Goal: Book appointment/travel/reservation

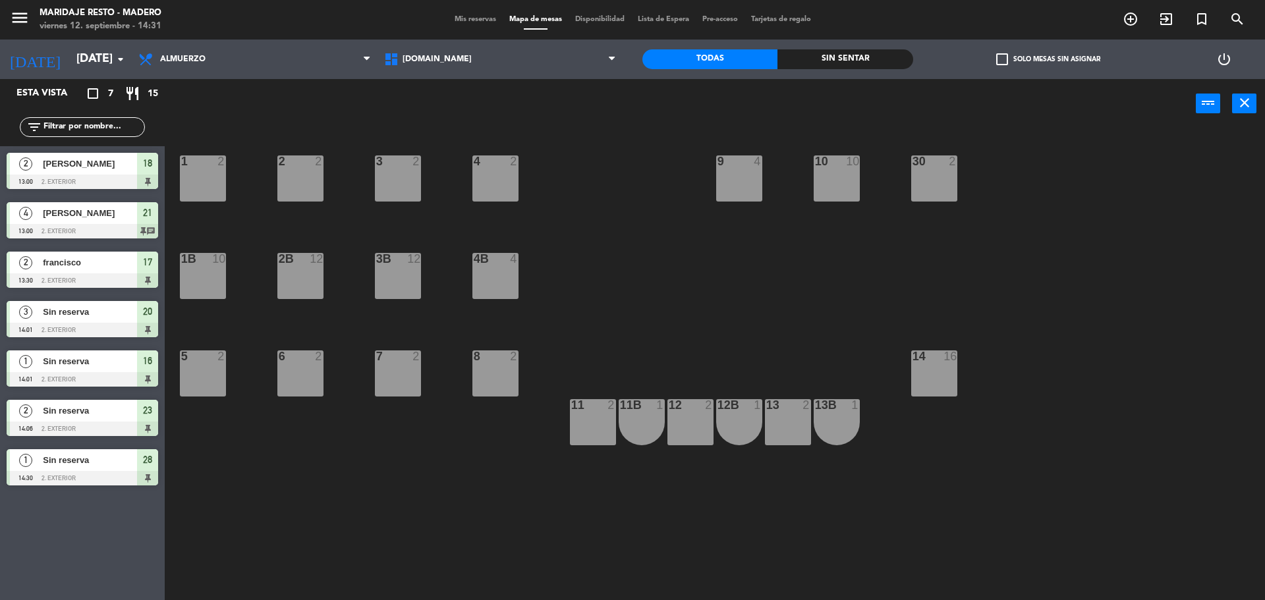
click at [1087, 130] on main "1 2 2 2 3 2 4 2 10 10 9 4 30 2 1B 10 2B 12 3B 12 4B 4 5 2 6 2 7 2 8 2 14 16 13 …" at bounding box center [715, 361] width 1100 height 484
click at [485, 53] on span "[DOMAIN_NAME]" at bounding box center [501, 59] width 246 height 29
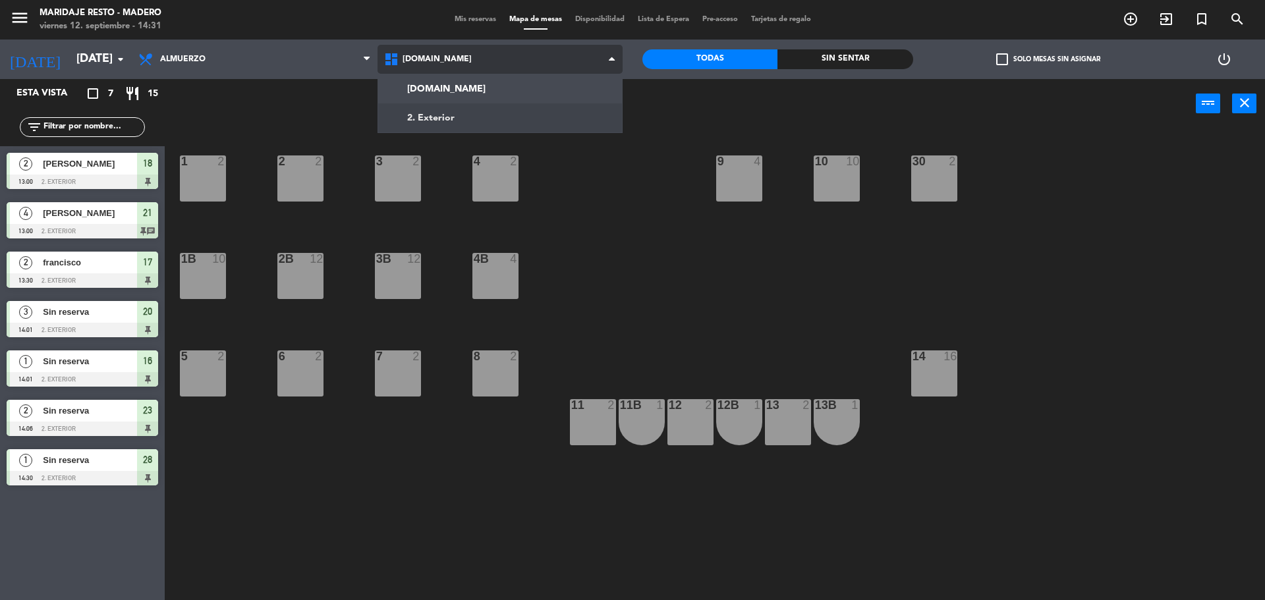
click at [488, 116] on ng-component "menu Maridaje Resto - [PERSON_NAME] [DATE] 12. septiembre - 14:31 Mis reservas …" at bounding box center [632, 302] width 1265 height 604
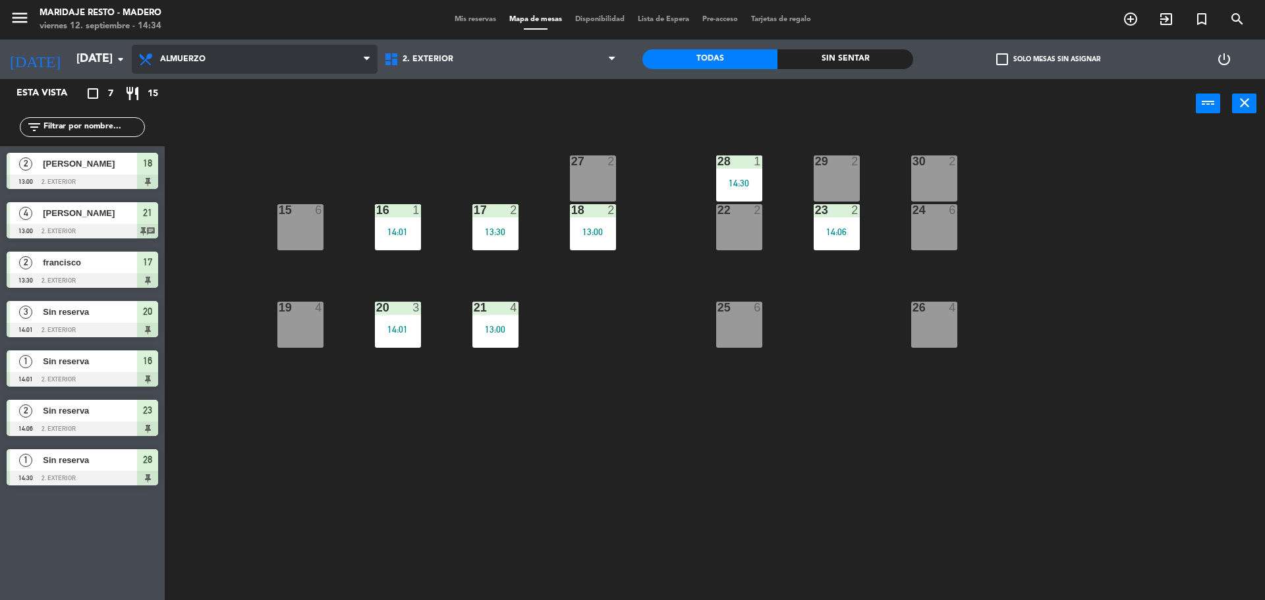
click at [194, 55] on span "Almuerzo" at bounding box center [182, 59] width 45 height 9
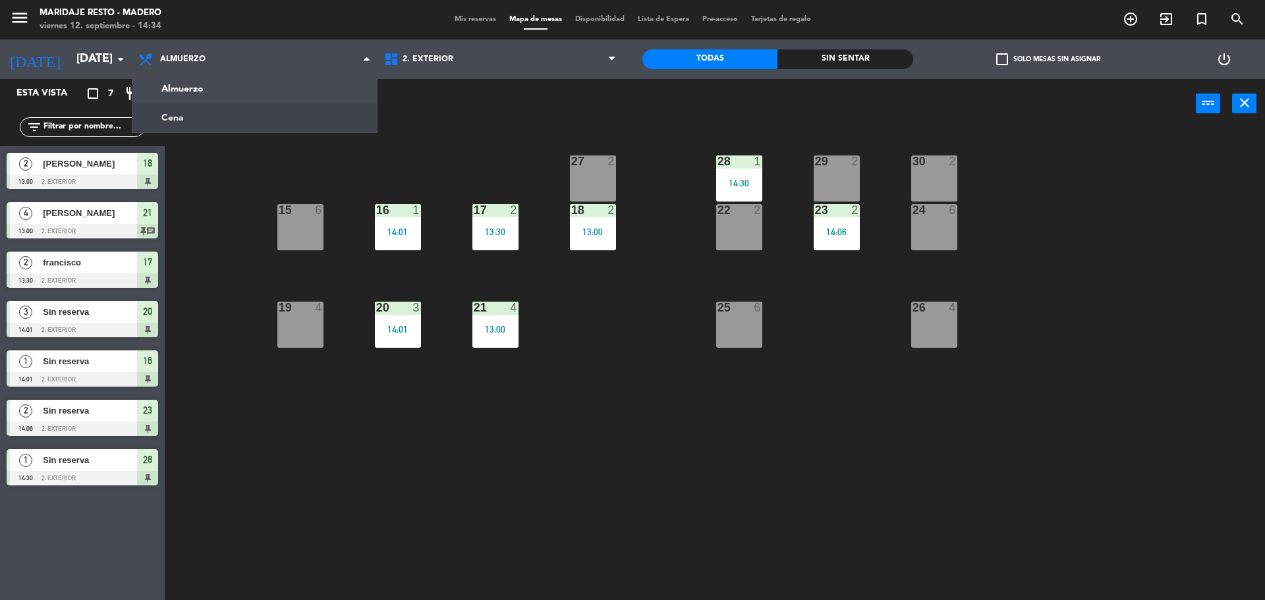
click at [219, 121] on ng-component "menu Maridaje Resto - [PERSON_NAME] [DATE] 12. septiembre - 14:34 Mis reservas …" at bounding box center [632, 302] width 1265 height 604
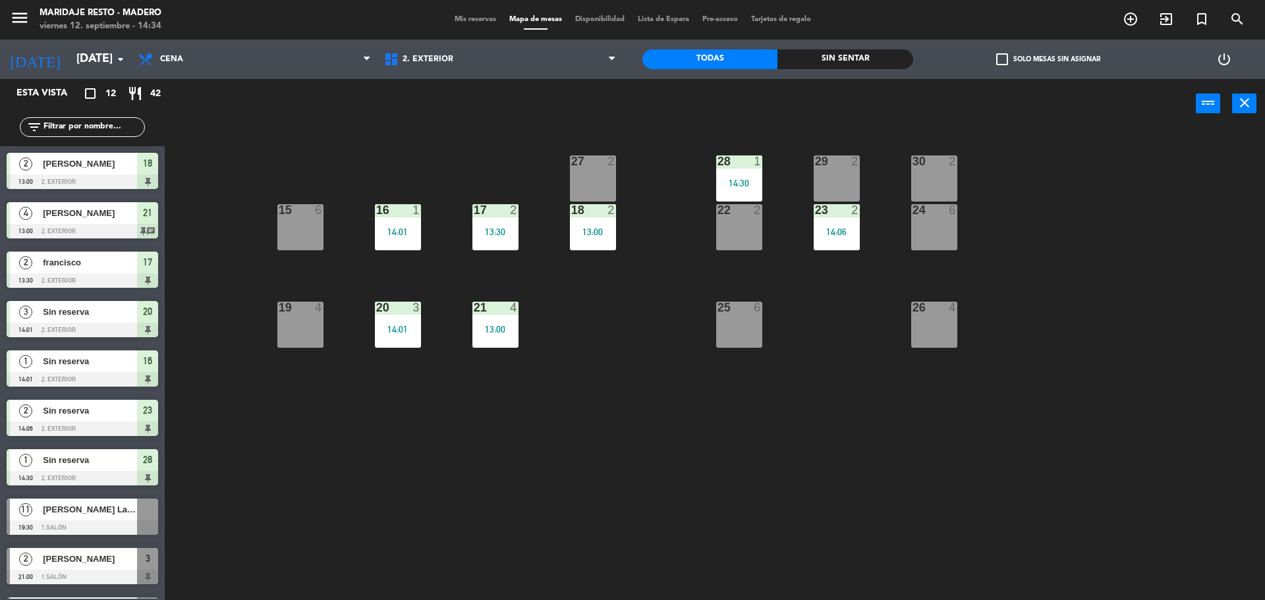
click at [82, 524] on div at bounding box center [83, 528] width 152 height 14
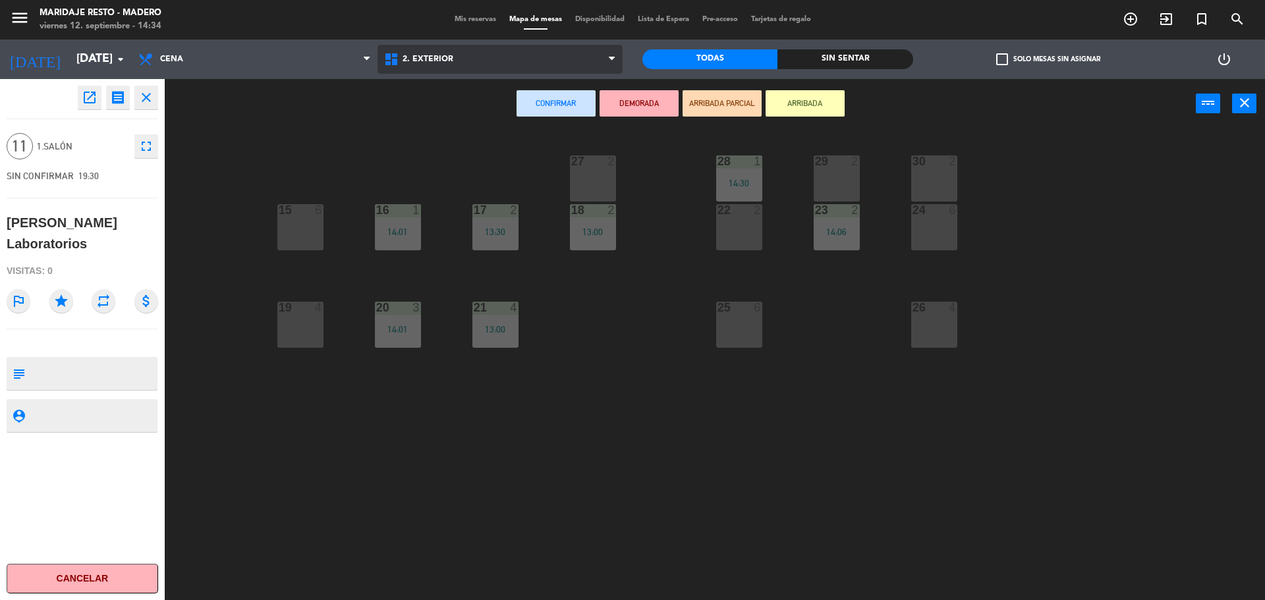
click at [441, 52] on span "2. Exterior" at bounding box center [501, 59] width 246 height 29
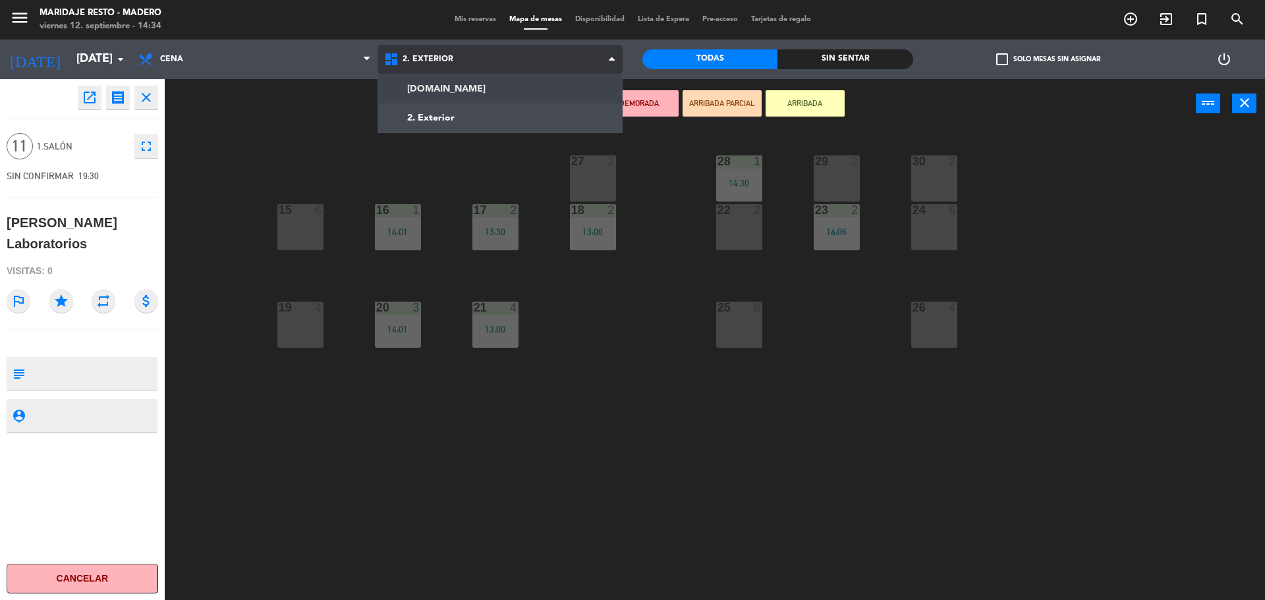
click at [455, 89] on ng-component "menu Maridaje Resto - [PERSON_NAME] [DATE] 12. septiembre - 14:34 Mis reservas …" at bounding box center [632, 302] width 1265 height 604
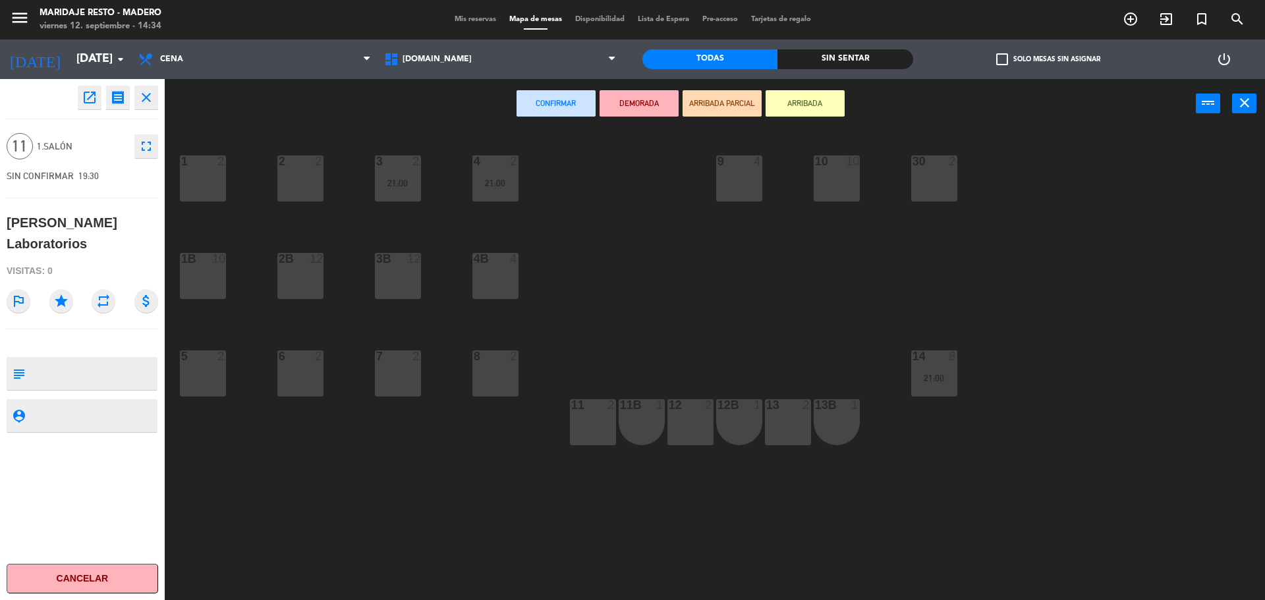
click at [202, 183] on div "1 2" at bounding box center [203, 179] width 46 height 46
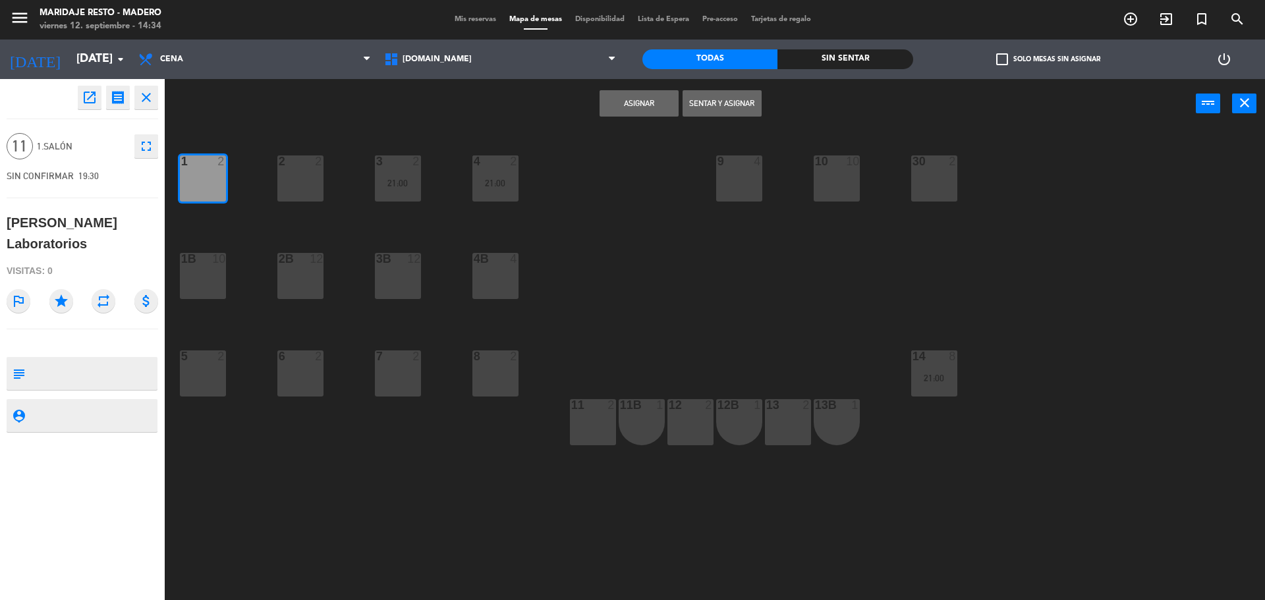
click at [212, 266] on div "1B 10" at bounding box center [203, 276] width 46 height 46
drag, startPoint x: 209, startPoint y: 360, endPoint x: 239, endPoint y: 359, distance: 30.3
click at [209, 361] on div at bounding box center [203, 357] width 22 height 12
click at [640, 108] on button "Asignar" at bounding box center [639, 103] width 79 height 26
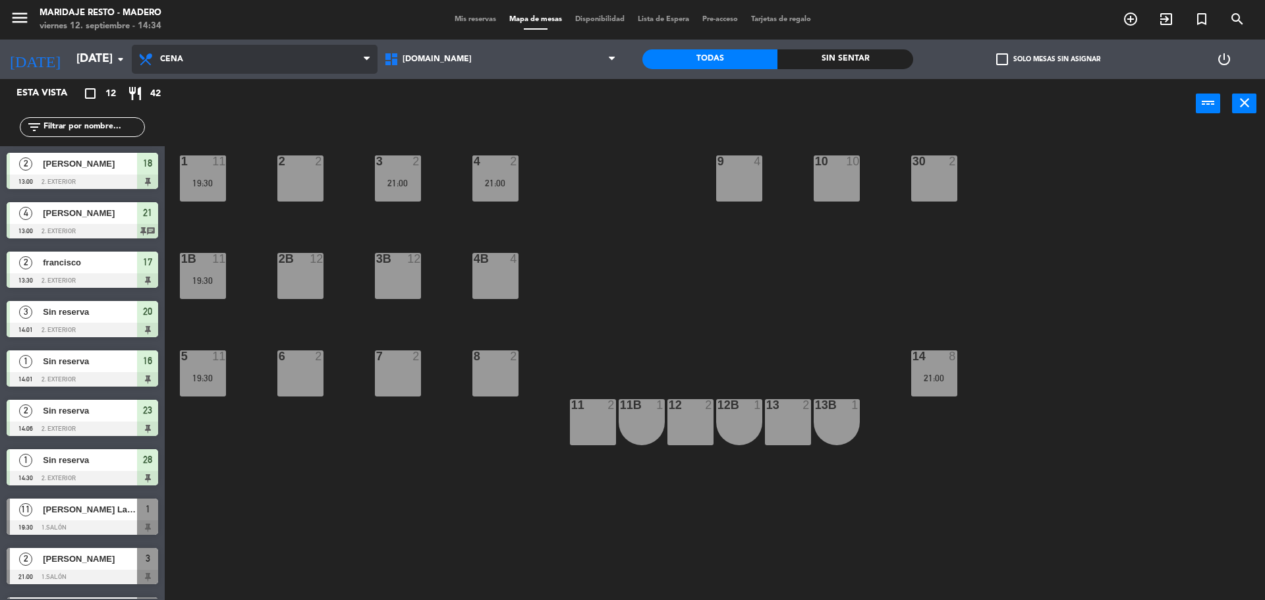
click at [214, 65] on span "Cena" at bounding box center [255, 59] width 246 height 29
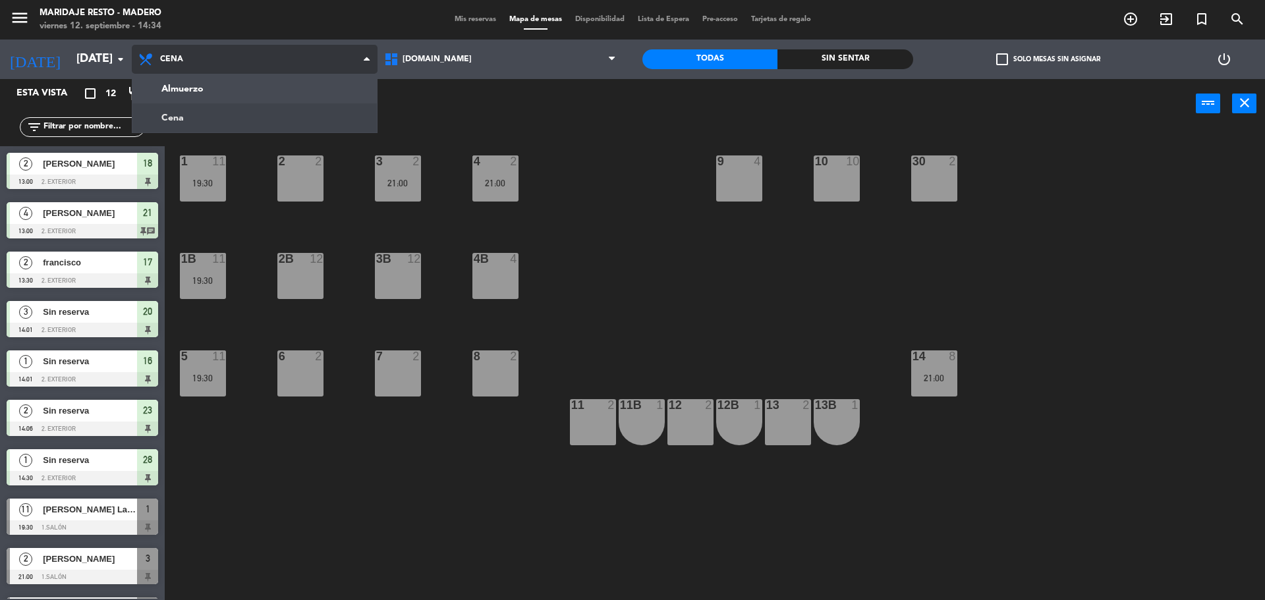
click at [202, 113] on ng-component "menu Maridaje Resto - [PERSON_NAME] [DATE] 12. septiembre - 14:34 Mis reservas …" at bounding box center [632, 302] width 1265 height 604
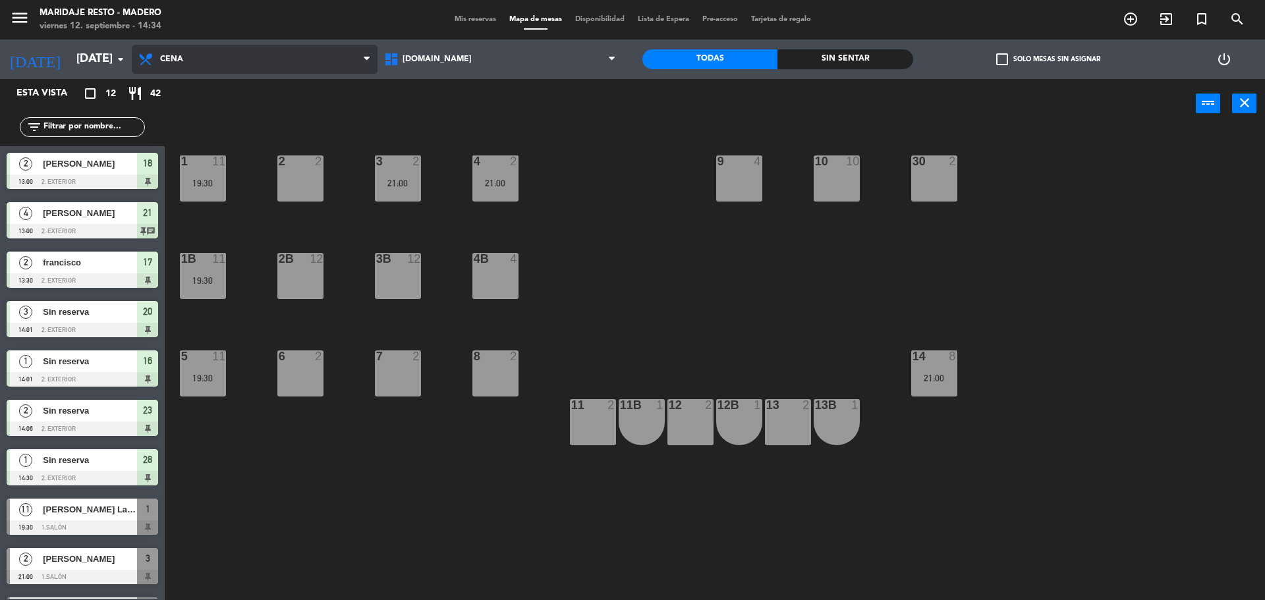
click at [217, 59] on span "Cena" at bounding box center [255, 59] width 246 height 29
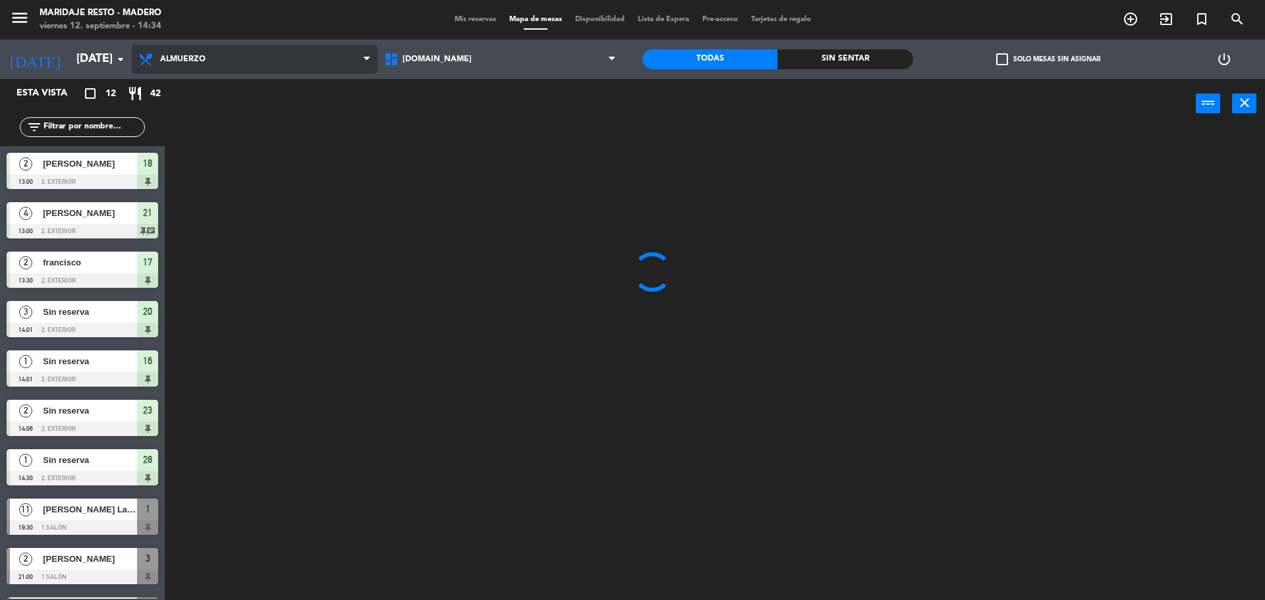
drag, startPoint x: 233, startPoint y: 92, endPoint x: 246, endPoint y: 95, distance: 13.4
click at [233, 93] on ng-component "menu Maridaje Resto - [PERSON_NAME] [DATE] 12. septiembre - 14:34 Mis reservas …" at bounding box center [632, 302] width 1265 height 604
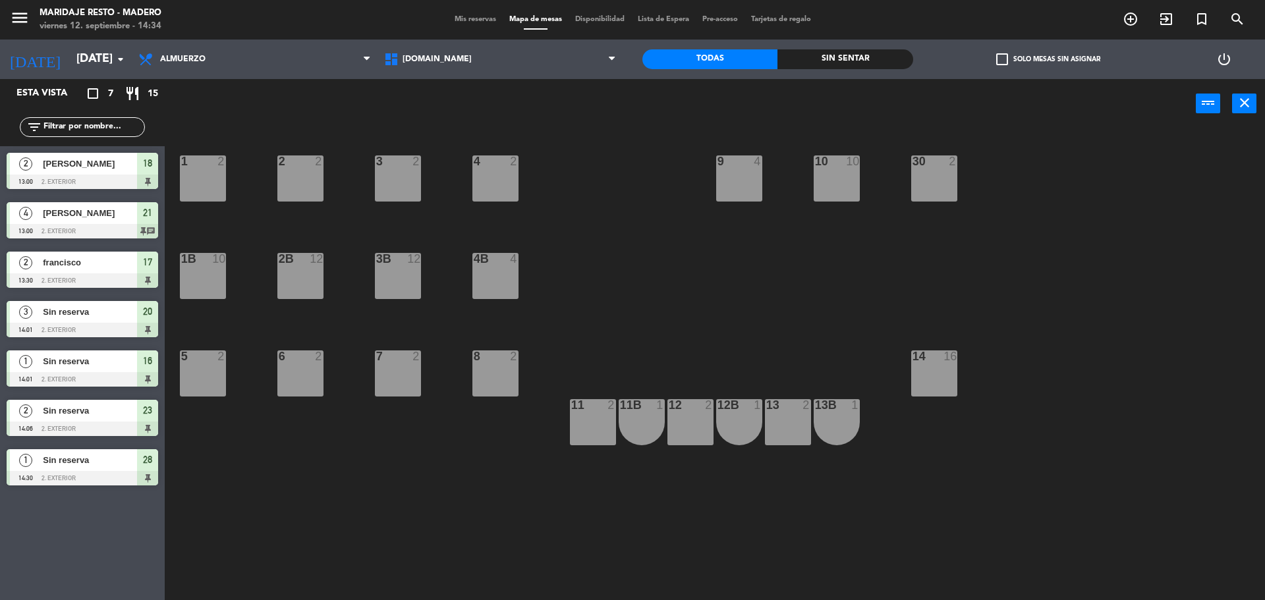
click at [625, 217] on div "1 2 2 2 3 2 4 2 10 10 9 4 30 2 1B 10 2B 12 3B 12 4B 4 5 2 6 2 7 2 8 2 14 16 13 …" at bounding box center [721, 368] width 1088 height 472
click at [686, 269] on div "1 2 2 2 3 2 4 2 10 10 9 4 30 2 1B 10 2B 12 3B 12 4B 4 5 2 6 2 7 2 8 2 14 16 13 …" at bounding box center [721, 368] width 1088 height 472
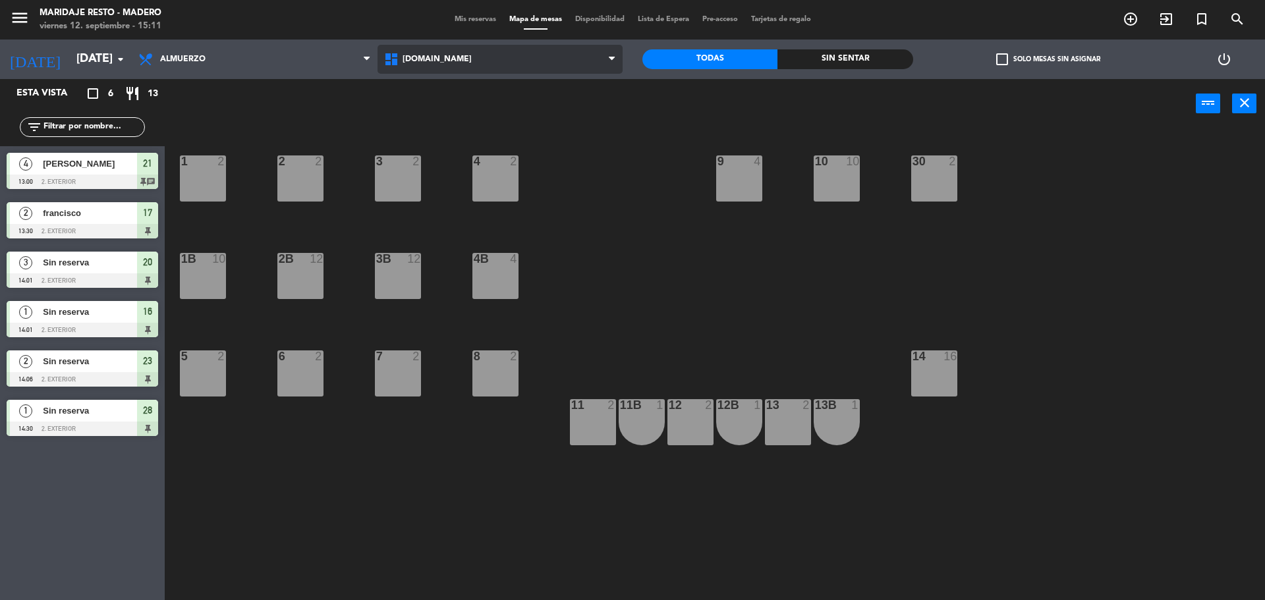
click at [438, 61] on span "[DOMAIN_NAME]" at bounding box center [501, 59] width 246 height 29
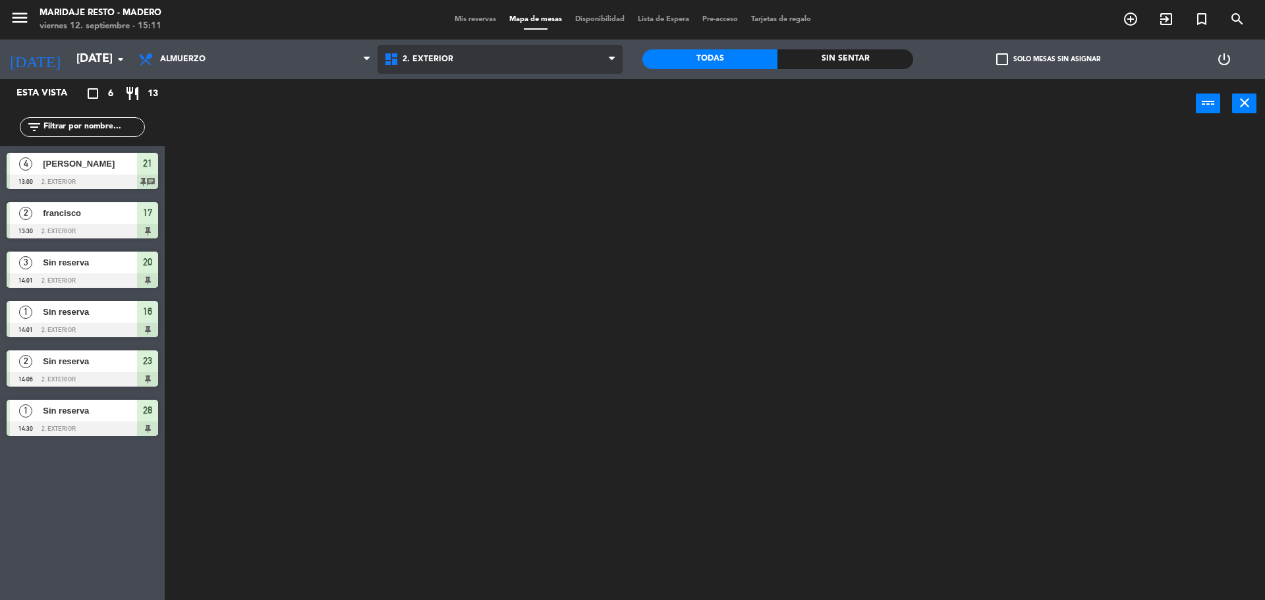
click at [454, 112] on ng-component "menu Maridaje Resto - [PERSON_NAME] [DATE] 12. septiembre - 15:11 Mis reservas …" at bounding box center [632, 302] width 1265 height 604
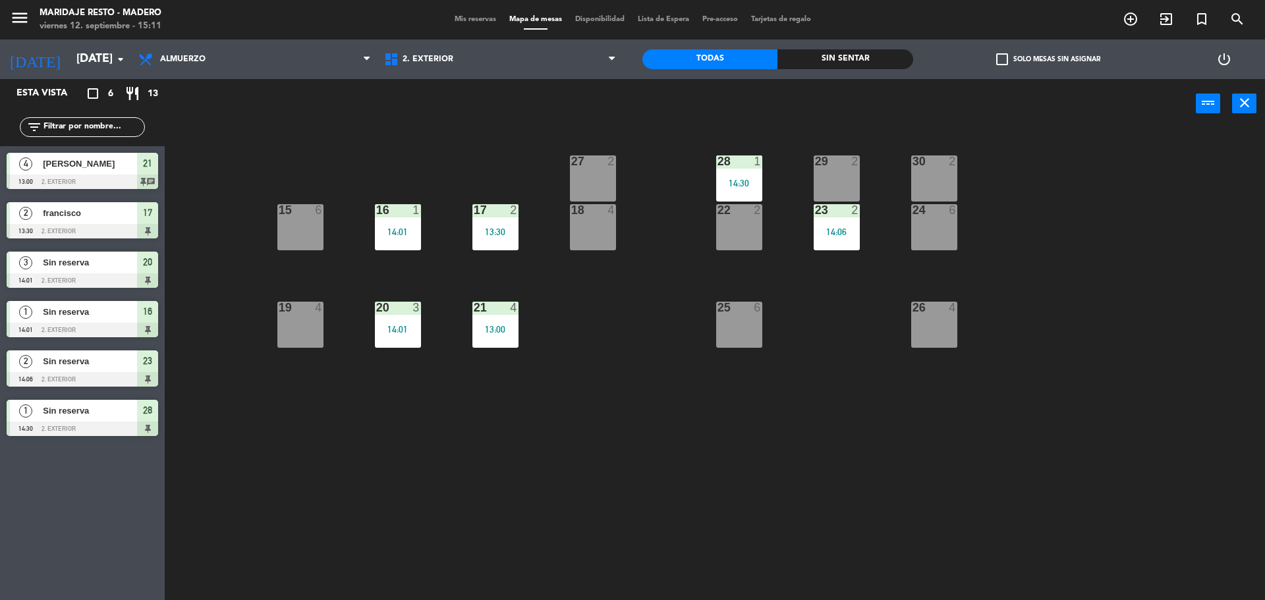
click at [830, 329] on div "27 2 28 1 14:30 29 2 30 2 15 6 16 1 14:01 17 2 13:30 18 4 22 2 24 6 23 2 14:06 …" at bounding box center [721, 368] width 1088 height 472
